Goal: Use online tool/utility: Utilize a website feature to perform a specific function

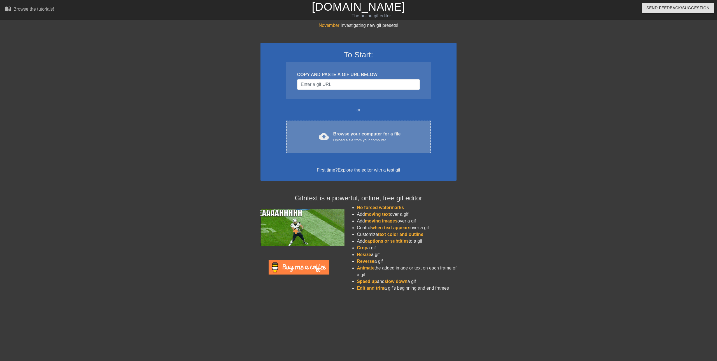
click at [351, 127] on div "cloud_upload Browse your computer for a file Upload a file from your computer C…" at bounding box center [358, 137] width 145 height 33
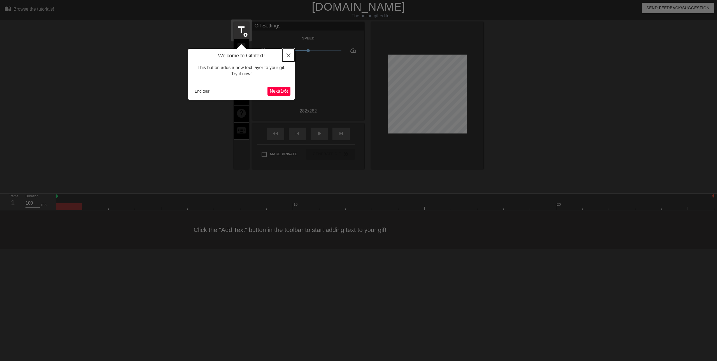
click at [286, 58] on button "Close" at bounding box center [288, 55] width 12 height 13
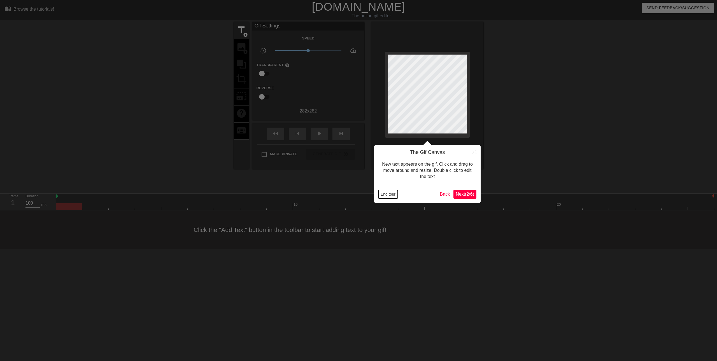
click at [386, 194] on button "End tour" at bounding box center [387, 194] width 19 height 8
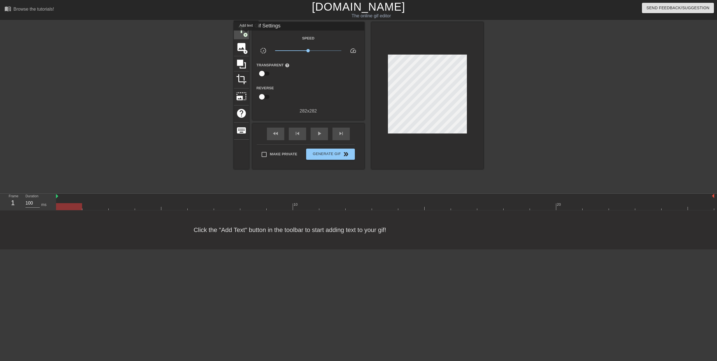
click at [246, 34] on span "add_circle" at bounding box center [245, 34] width 5 height 5
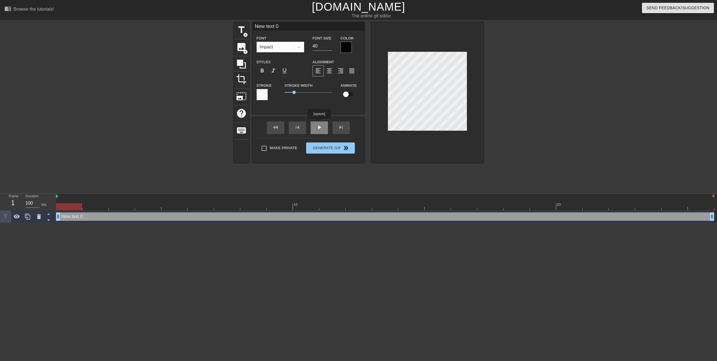
click at [319, 123] on div "New text 0 Font Impact Font Size 40 Color Styles format_bold format_italic form…" at bounding box center [308, 92] width 112 height 141
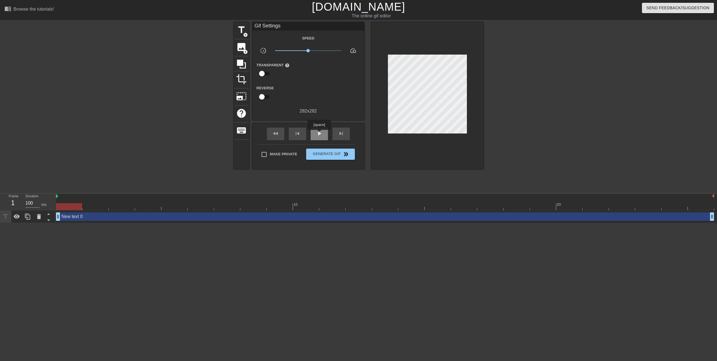
click at [319, 134] on span "play_arrow" at bounding box center [319, 133] width 7 height 7
click at [319, 134] on span "pause" at bounding box center [319, 133] width 7 height 7
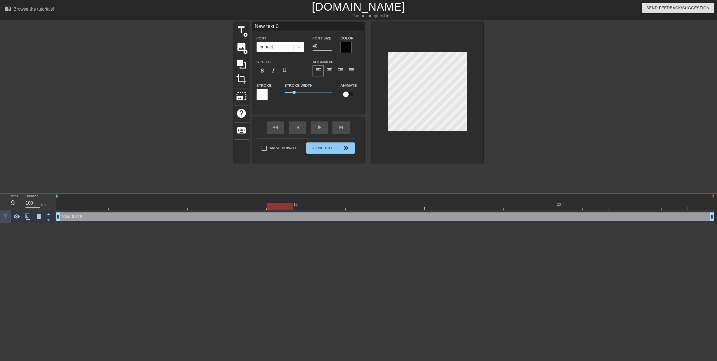
scroll to position [1, 2]
type input "New text"
type textarea "New text"
type input "New text"
type textarea "New text"
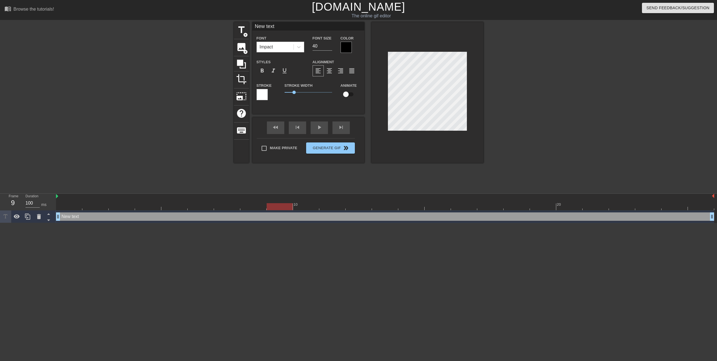
type input "New tex"
type textarea "New tex"
type input "New te"
type textarea "New te"
type input "New t"
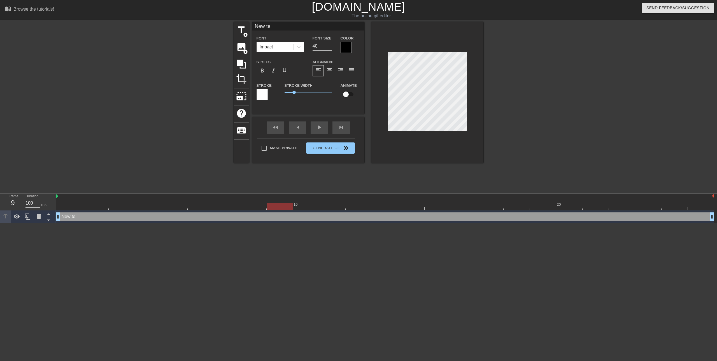
type textarea "New t"
type input "New"
type textarea "New"
type input "New"
type textarea "New"
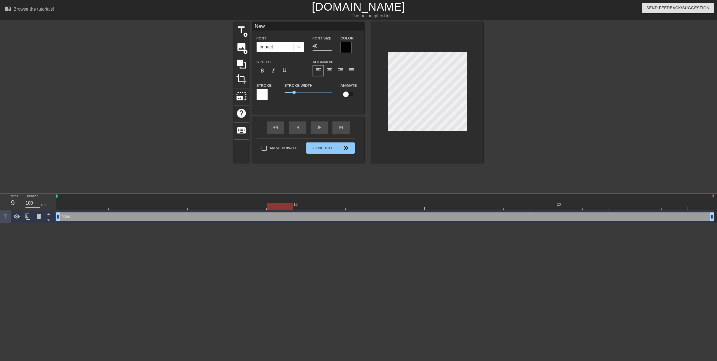
type input "Ne"
type textarea "Ne"
type input "N"
type textarea "N"
type input "ㄐ"
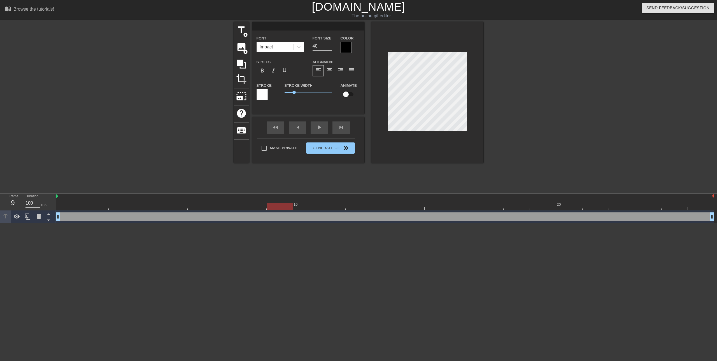
type textarea "ㄐ"
type input "ㄐ"
type textarea "ㄐ"
type input "ㄐㄧ"
type textarea "ㄐㄧ"
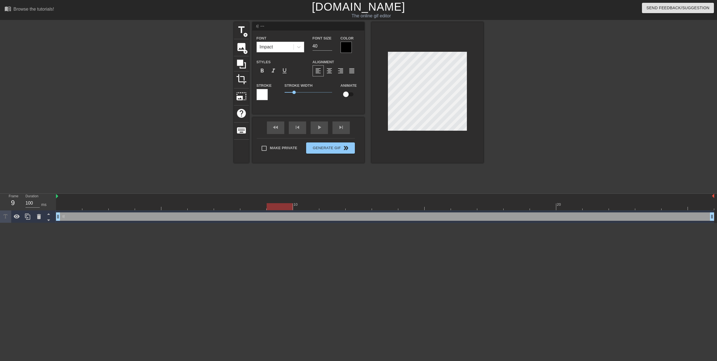
type input "幾"
type textarea "幾"
type input "幾ㄎ"
type textarea "幾ㄎ"
type input "幾ㄎㄡ"
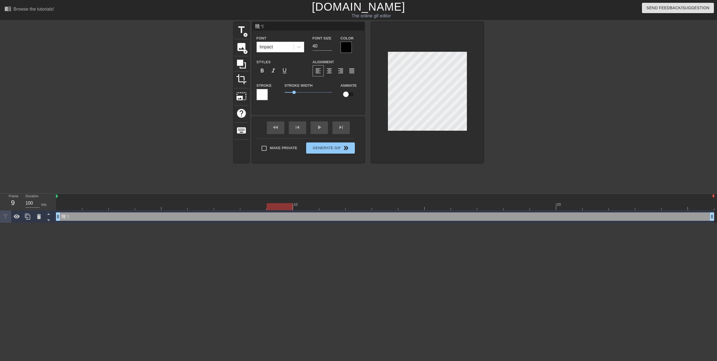
type textarea "幾ㄎㄡ"
type input "幾口"
type textarea "幾口"
type input "幾"
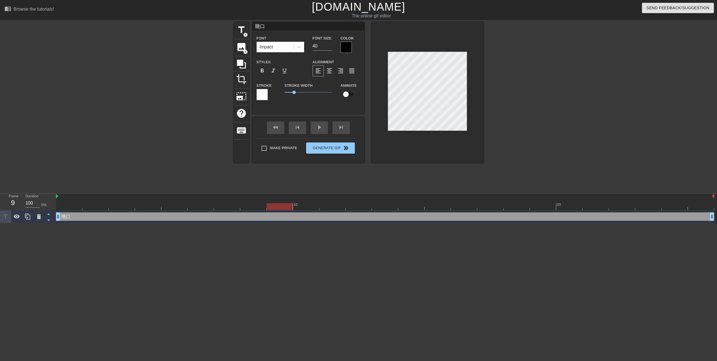
type textarea "幾"
type input "幾ㄎ"
type textarea "幾ㄎㄝ"
type input "幾ㄎㄝˉ"
type textarea "幾ㄎㄝˉ"
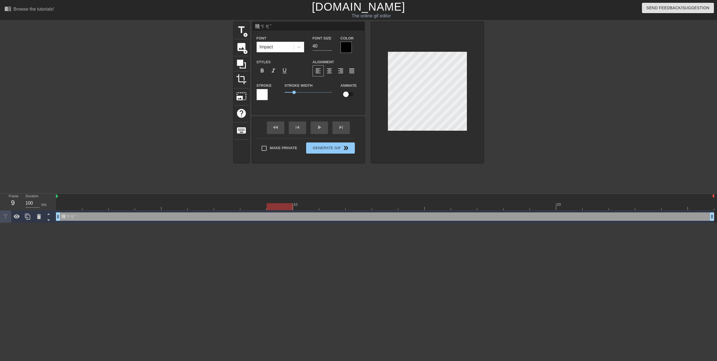
type input "幾ㄎ"
type textarea "幾ㄎ"
type input "幾ㄎㄡ"
type textarea "幾ㄎㄡ"
type input "己摳"
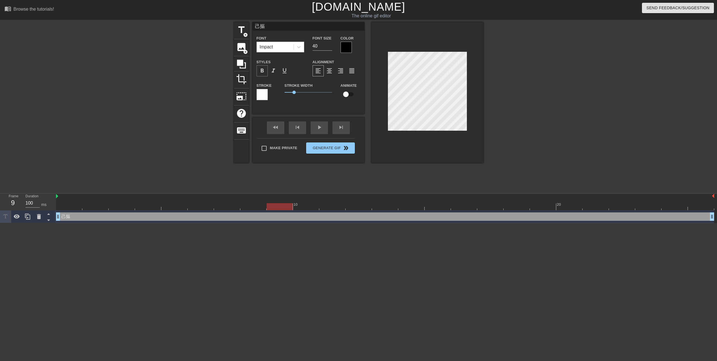
type textarea "己摳"
click at [265, 69] on span "format_bold" at bounding box center [262, 70] width 7 height 7
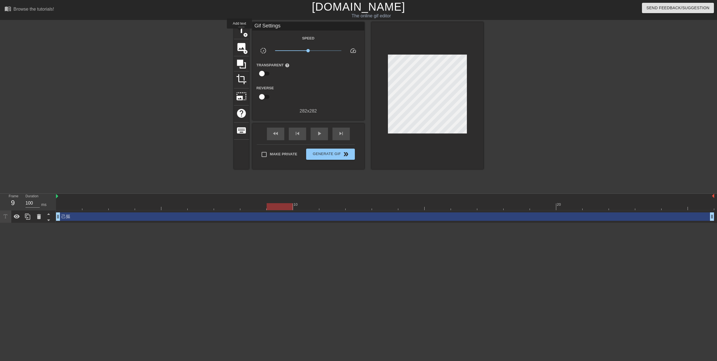
drag, startPoint x: 240, startPoint y: 32, endPoint x: 251, endPoint y: 41, distance: 14.2
click at [240, 32] on span "title" at bounding box center [241, 30] width 11 height 11
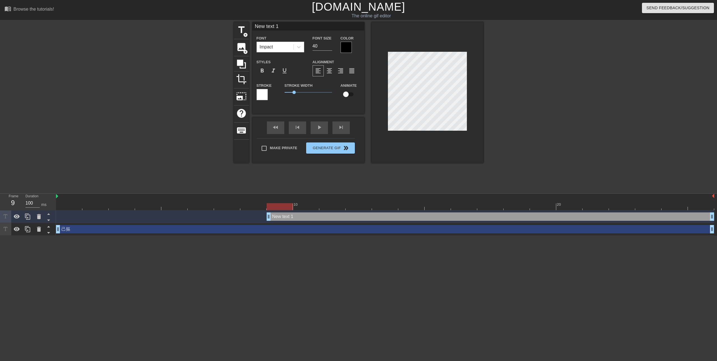
scroll to position [1, 2]
type input "New text 1ㄎ"
type textarea "New text 1ㄎ"
type input "New text 1"
type textarea "New text 1"
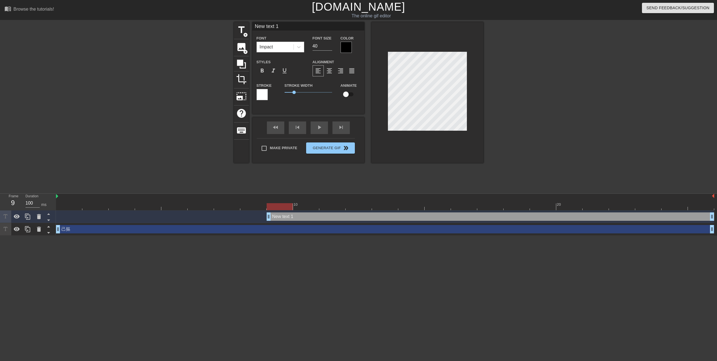
type input "New text"
type textarea "New text"
type input "New text"
type textarea "New text"
type input "New tex"
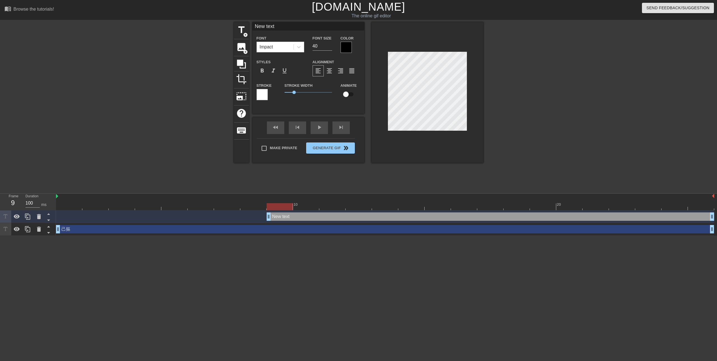
type textarea "New tex"
type input "New te"
type textarea "New te"
type input "New t"
type textarea "New t"
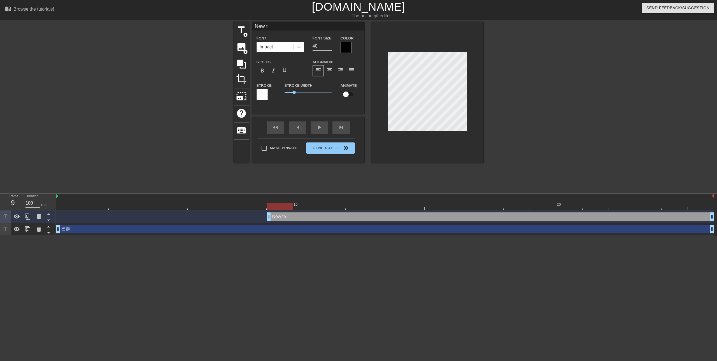
type input "New"
type textarea "New"
type input "New"
type textarea "New"
type input "Ne"
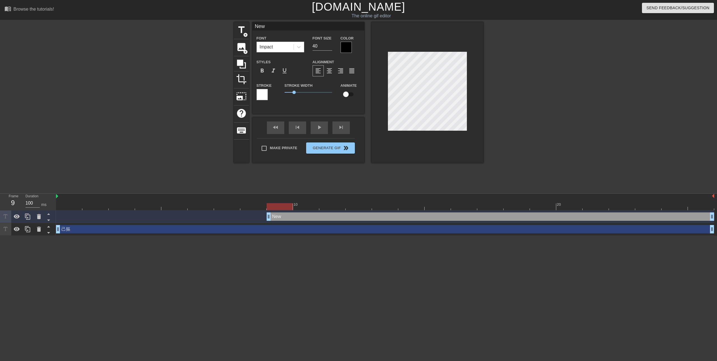
type textarea "Ne"
type input "N"
type textarea "N"
type input "ㄎ"
type textarea "ㄎ"
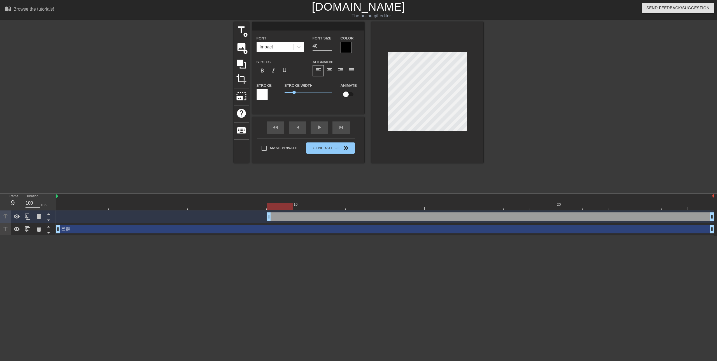
type input "ㄎ"
type textarea "ㄎ"
type input "ㄎㄞ"
type textarea "ㄎㄞ"
type input "凱"
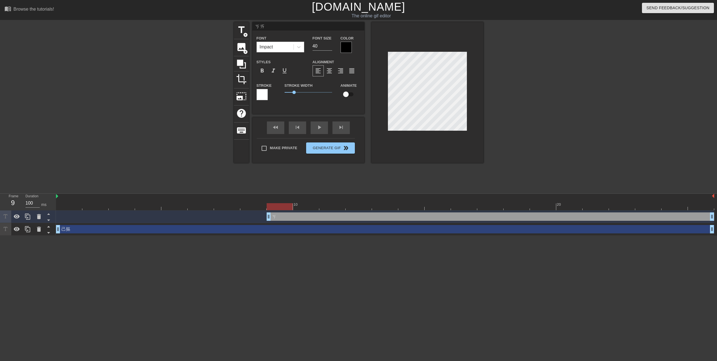
type textarea "凱"
type input "ㄎ"
type textarea "ㄎ"
type input "ㄎㄞ"
type textarea "ㄎㄞ"
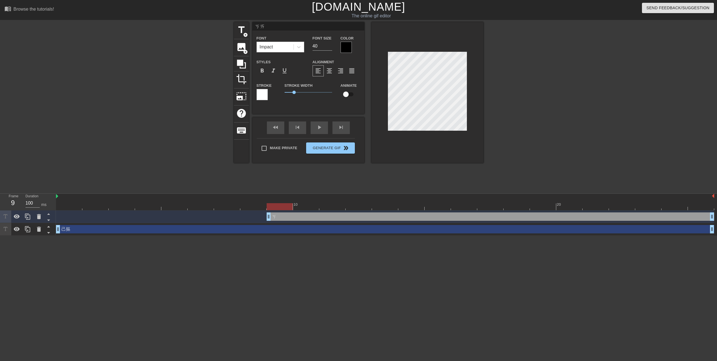
type input "開"
type textarea "開"
type input "開ㄒ"
type textarea "開ㄒ"
type input "開ㄒㄧ"
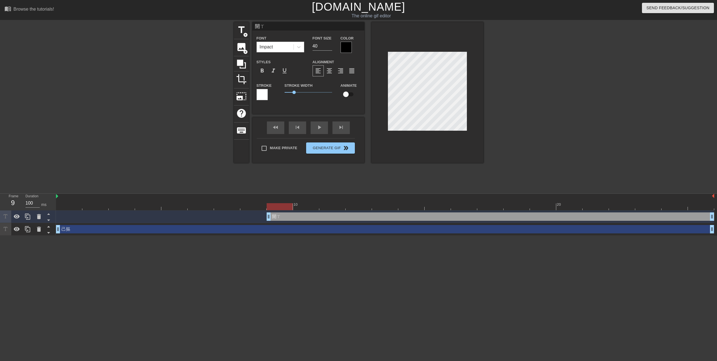
type textarea "開ㄒㄧ"
type input "開ㄒㄧㄣ"
type textarea "開ㄒㄧㄣ"
type input "開心"
type textarea "開心"
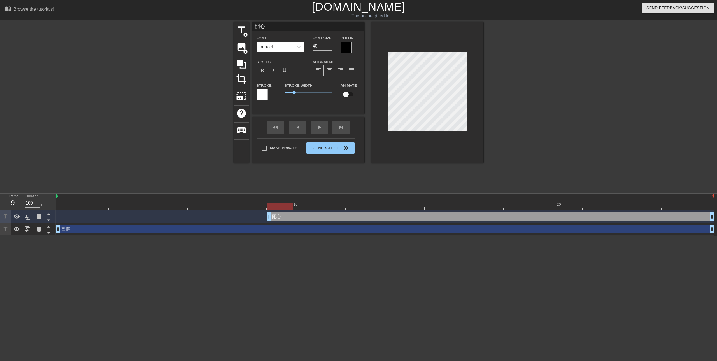
type input "開心ㄩ"
type textarea "開心ㄩ"
type input "開心ㄩㄢ"
type textarea "開心元"
type input "開心元ㄩ"
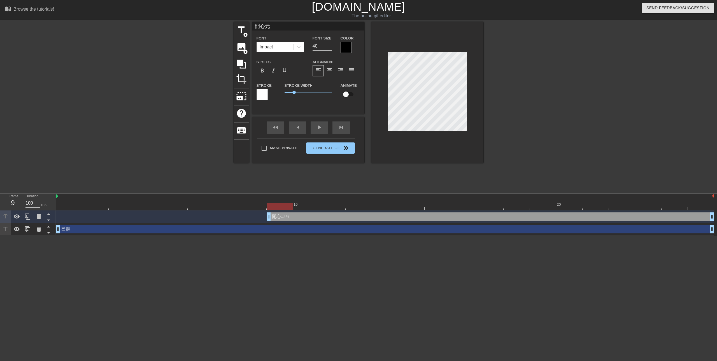
type textarea "開心元ㄩ"
type input "開心元ㄩㄢ"
type textarea "開心元ㄩㄢ"
type input "開心元元"
type textarea "開心元元"
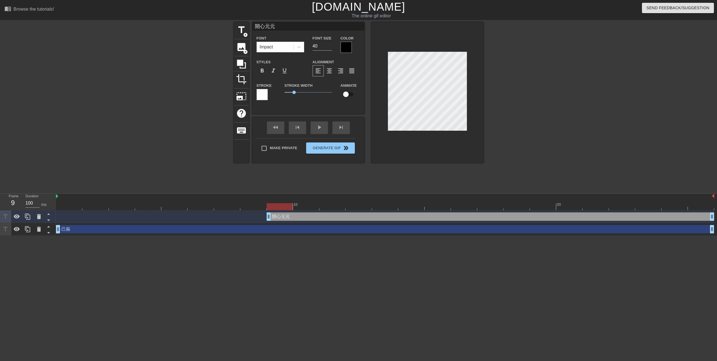
type input "開心元元ㄨ"
type textarea "開心元元ㄨ"
type input "開心元元ㄨㄛ"
type textarea "開心元元ㄨㄛ"
type input "開心元元我"
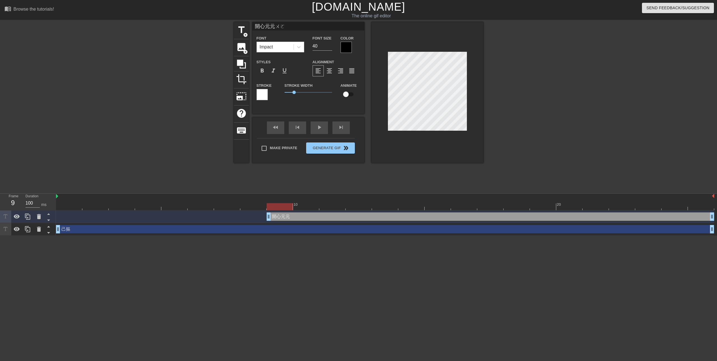
type textarea "開心元元我"
type input "開心元元我ㄌ"
type textarea "開心元元我ㄌ"
type input "開心元元我ㄌㄞ"
type textarea "開心元元我ㄌㄞ"
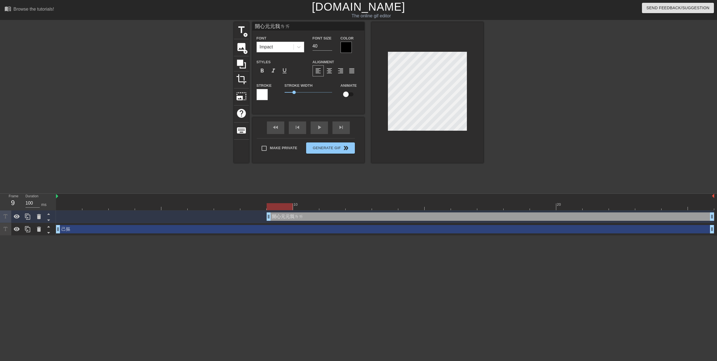
type input "開心元元我來"
type textarea "開心元元我來"
type input "開心元元我來ㄨ"
type textarea "開心元元我來ㄨ"
type input "開心元元我來ㄌㄨ"
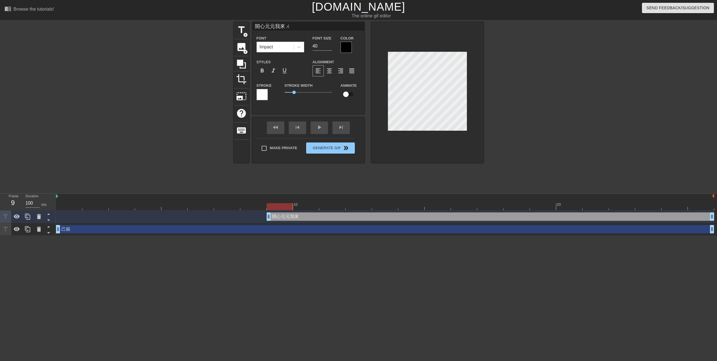
type textarea "開心元元我來ㄌㄨ"
type input "開心元元我來ㄌㄨㄛ"
type textarea "開心元元我來ㄌㄨㄛ"
type input "開心元元我來囉"
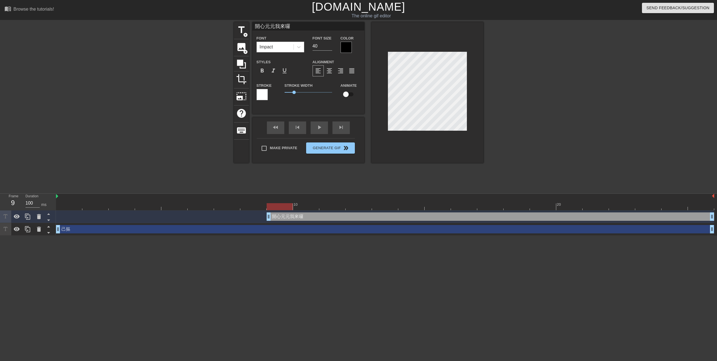
type textarea "開心元元我來囉"
click at [263, 74] on span "format_bold" at bounding box center [262, 70] width 7 height 7
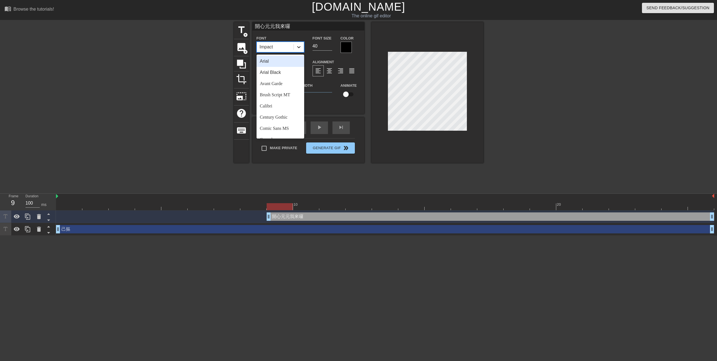
click at [300, 51] on div at bounding box center [299, 47] width 10 height 10
click at [335, 60] on div "Alignment format_align_left format_align_center format_align_right format_align…" at bounding box center [336, 68] width 56 height 18
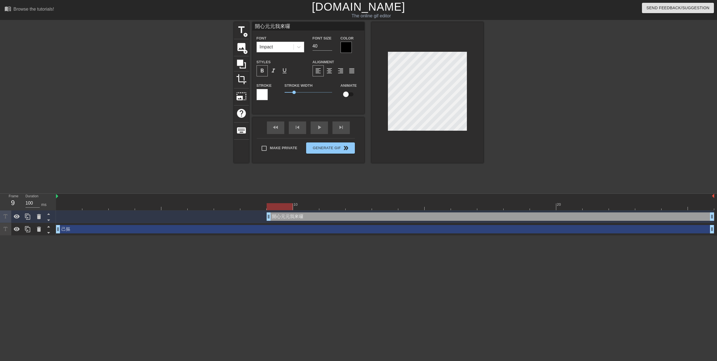
click at [264, 72] on span "format_bold" at bounding box center [262, 70] width 7 height 7
click at [266, 91] on div at bounding box center [262, 94] width 11 height 11
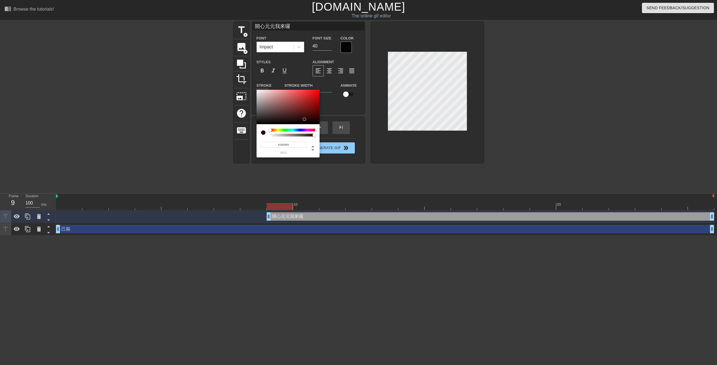
type input "#1F0808"
drag, startPoint x: 290, startPoint y: 109, endPoint x: 304, endPoint y: 120, distance: 17.3
click at [304, 120] on div at bounding box center [288, 107] width 63 height 35
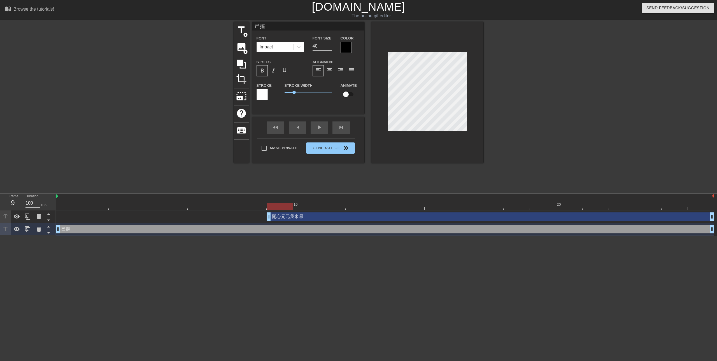
click at [262, 73] on span "format_bold" at bounding box center [262, 70] width 7 height 7
click at [262, 101] on div "Stroke" at bounding box center [266, 93] width 28 height 23
click at [263, 97] on div at bounding box center [262, 94] width 11 height 11
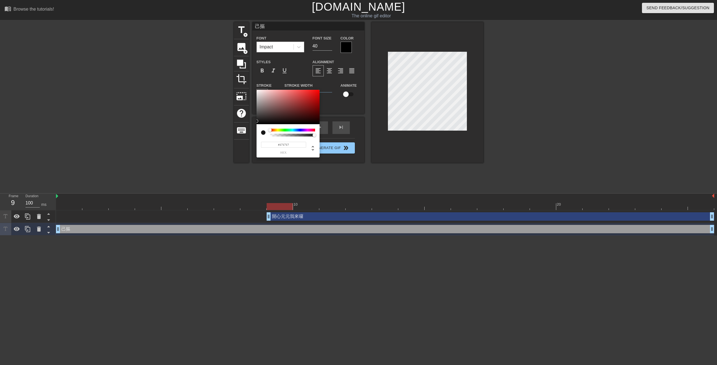
type input "#000000"
drag, startPoint x: 265, startPoint y: 113, endPoint x: 253, endPoint y: 130, distance: 20.2
click at [253, 130] on div "#000000 hex" at bounding box center [358, 182] width 717 height 365
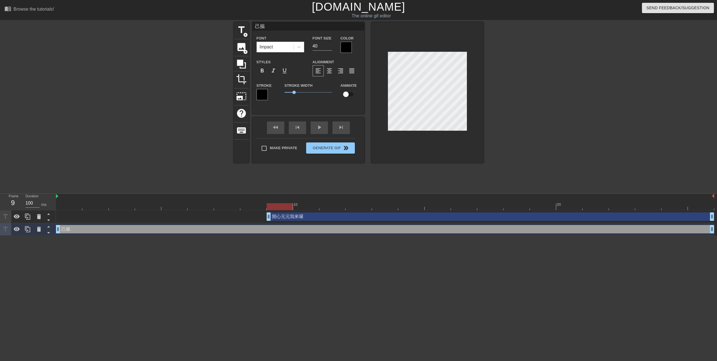
drag, startPoint x: 515, startPoint y: 84, endPoint x: 495, endPoint y: 82, distance: 19.9
click at [515, 83] on div at bounding box center [532, 106] width 84 height 168
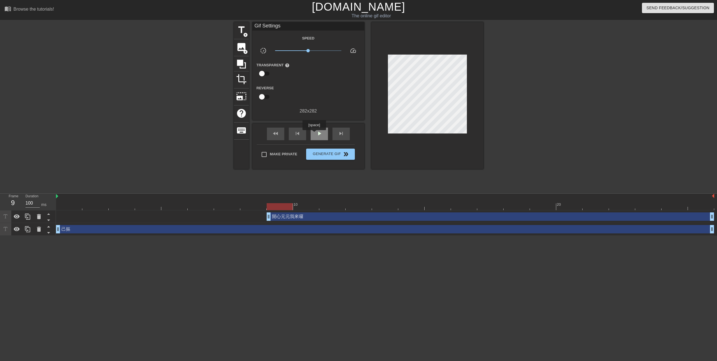
click at [314, 134] on div "play_arrow" at bounding box center [319, 134] width 17 height 13
click at [316, 134] on span "pause" at bounding box center [319, 133] width 7 height 7
click at [316, 134] on span "play_arrow" at bounding box center [319, 133] width 7 height 7
click at [319, 134] on span "pause" at bounding box center [319, 133] width 7 height 7
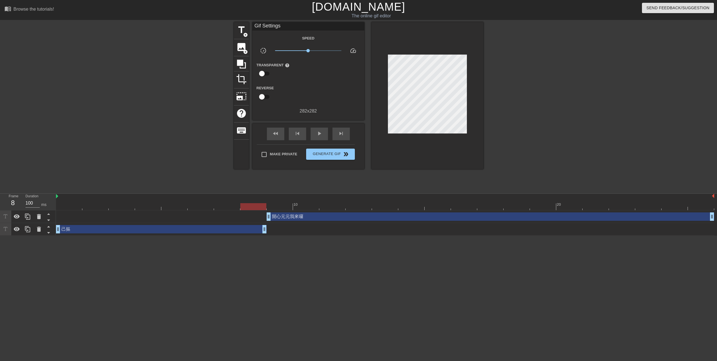
drag, startPoint x: 713, startPoint y: 229, endPoint x: 272, endPoint y: 241, distance: 441.5
click at [272, 236] on html "menu_book Browse the tutorials! [DOMAIN_NAME] The online gif editor Send Feedba…" at bounding box center [358, 118] width 717 height 236
click at [315, 135] on div "play_arrow" at bounding box center [319, 134] width 17 height 13
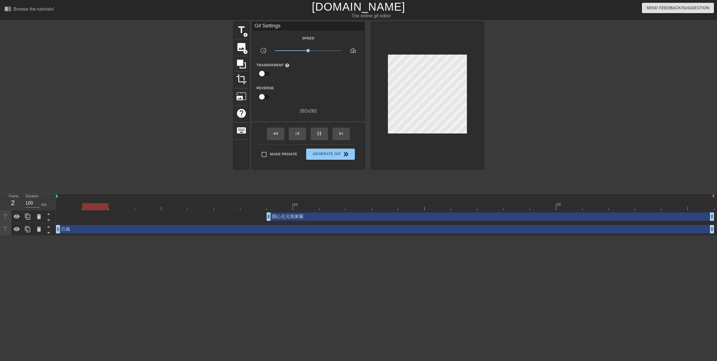
drag, startPoint x: 263, startPoint y: 228, endPoint x: 717, endPoint y: 242, distance: 454.2
click at [717, 236] on html "menu_book Browse the tutorials! [DOMAIN_NAME] The online gif editor Send Feedba…" at bounding box center [358, 118] width 717 height 236
click at [317, 154] on span "Generate Gif double_arrow" at bounding box center [330, 154] width 44 height 7
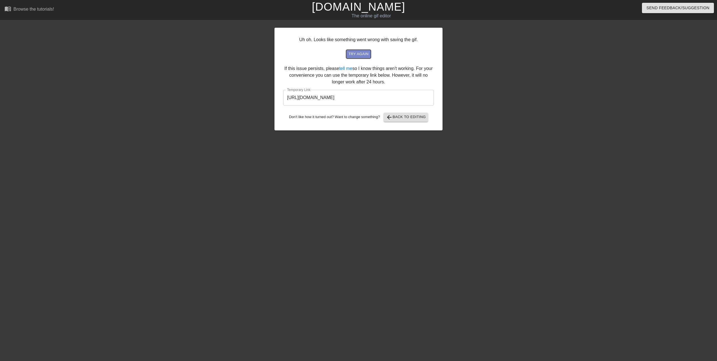
click at [362, 56] on span "try again" at bounding box center [358, 54] width 20 height 6
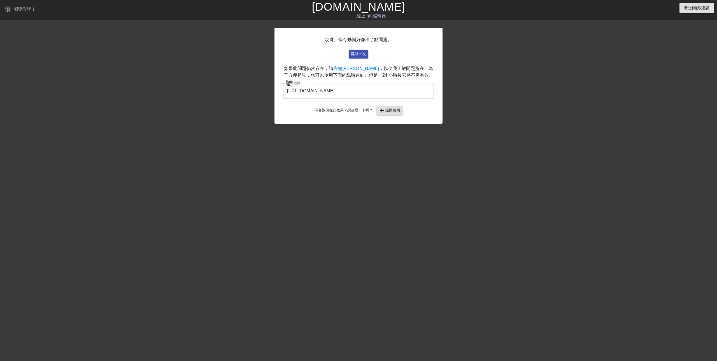
click at [411, 89] on input "[URL][DOMAIN_NAME]" at bounding box center [358, 91] width 151 height 16
click at [357, 51] on font "再試一次" at bounding box center [358, 54] width 15 height 6
drag, startPoint x: 454, startPoint y: 140, endPoint x: 390, endPoint y: 48, distance: 111.6
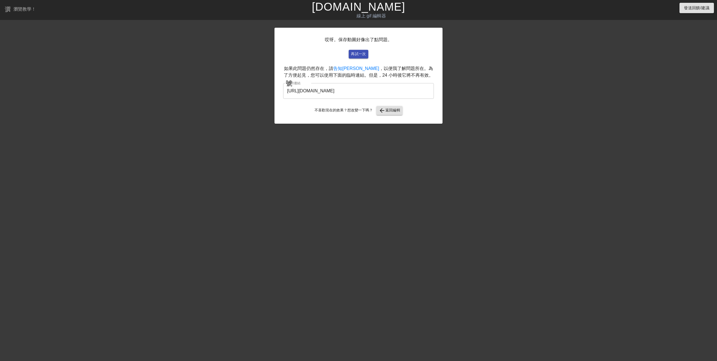
click at [390, 48] on div "哎呀。保存動圖好像出了點問題。 再試一次 如果此問題仍然存在，請 告知我 ，以便我了解問題所在。為了方便起見，您可以使用下面的臨時連結。但是，24 小時後它將…" at bounding box center [358, 76] width 168 height 96
click at [394, 111] on font "返回編輯" at bounding box center [392, 110] width 15 height 4
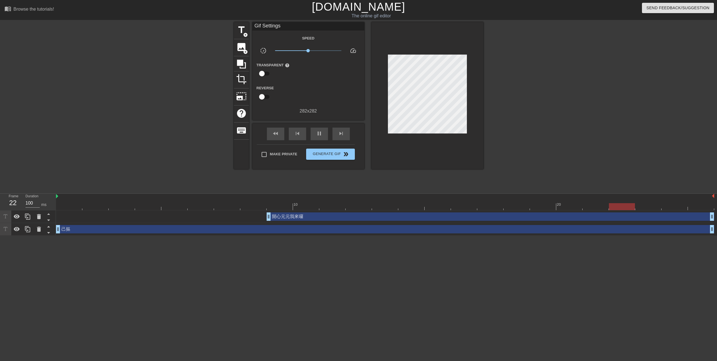
drag, startPoint x: 322, startPoint y: 164, endPoint x: 327, endPoint y: 162, distance: 4.7
click at [322, 163] on div "Make Private Generate Gif double_arrow" at bounding box center [306, 156] width 98 height 22
click at [278, 157] on span "Make Private" at bounding box center [283, 155] width 27 height 6
click at [270, 157] on input "Make Private" at bounding box center [264, 155] width 12 height 12
checkbox input "true"
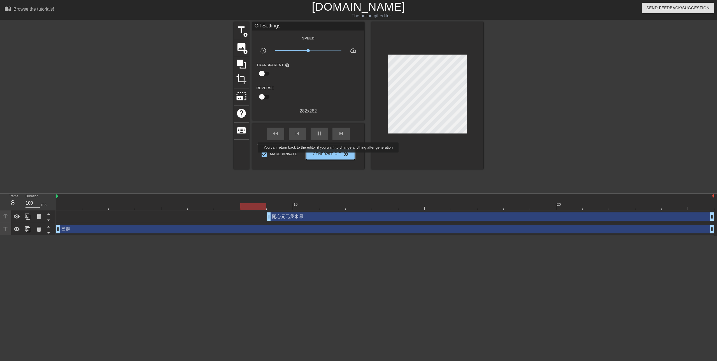
click at [329, 157] on span "Generate Gif double_arrow" at bounding box center [330, 154] width 44 height 7
